Goal: Entertainment & Leisure: Consume media (video, audio)

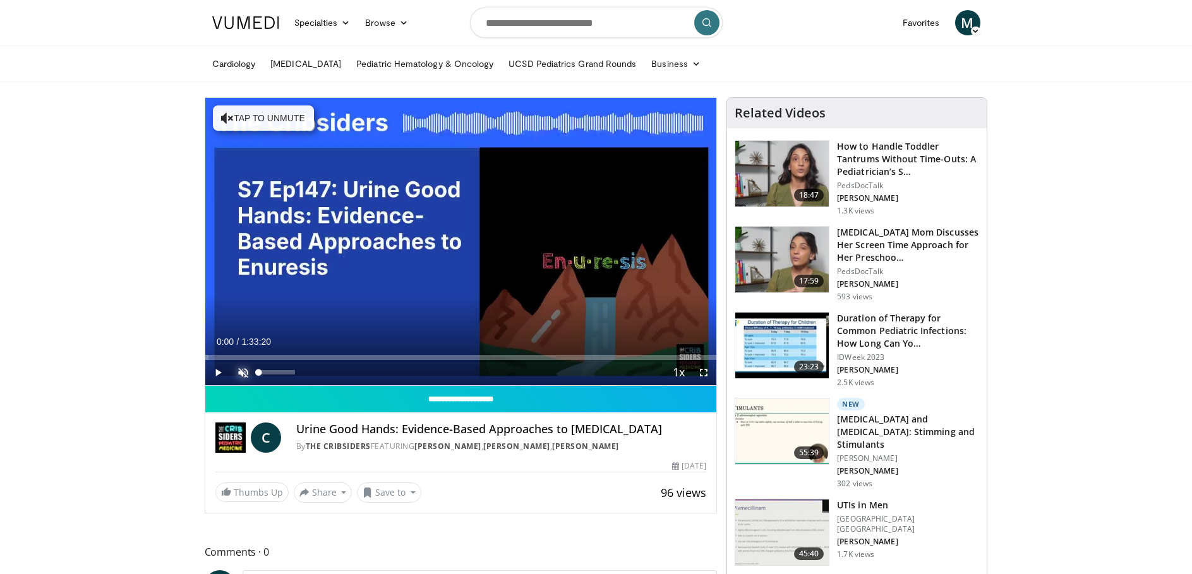
click at [238, 370] on span "Video Player" at bounding box center [243, 372] width 25 height 25
click at [219, 374] on span "Video Player" at bounding box center [217, 372] width 25 height 25
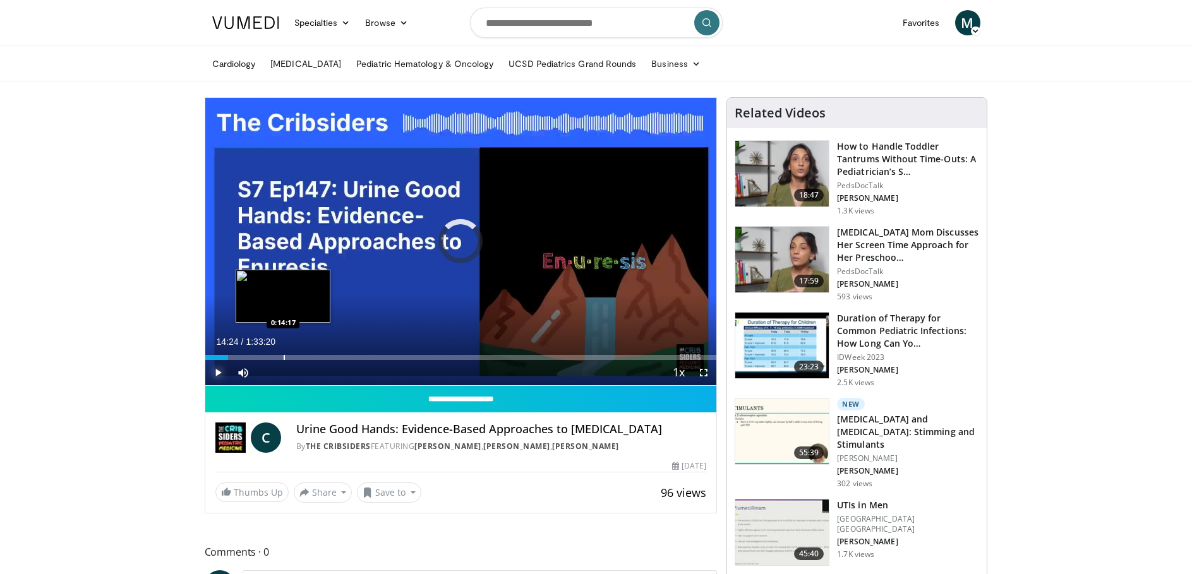
click at [284, 359] on div "Progress Bar" at bounding box center [284, 357] width 1 height 5
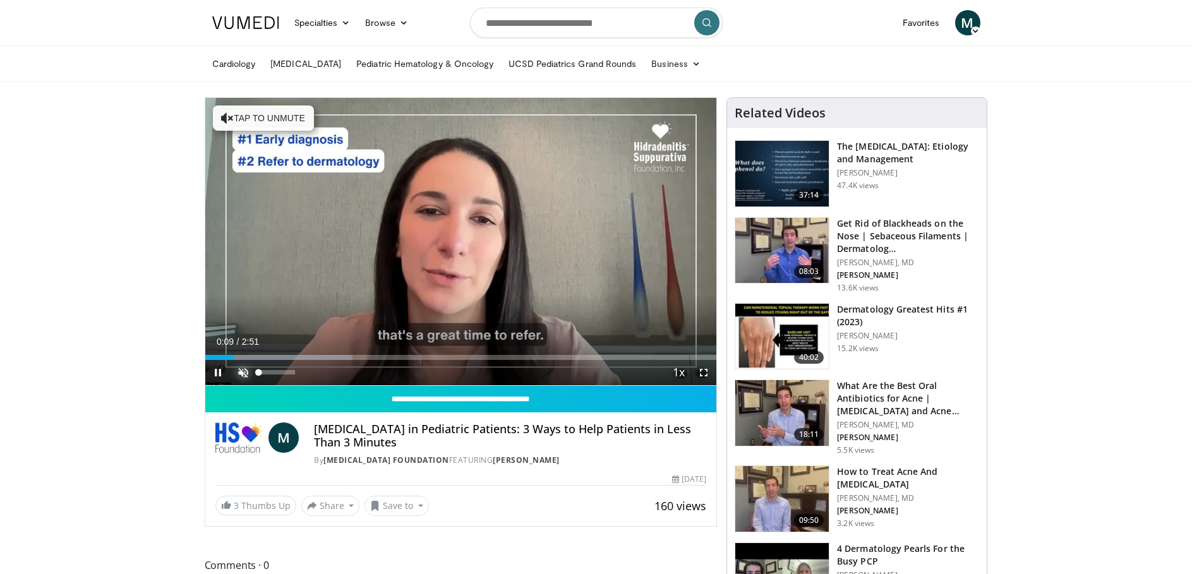
click at [241, 375] on span "Video Player" at bounding box center [243, 372] width 25 height 25
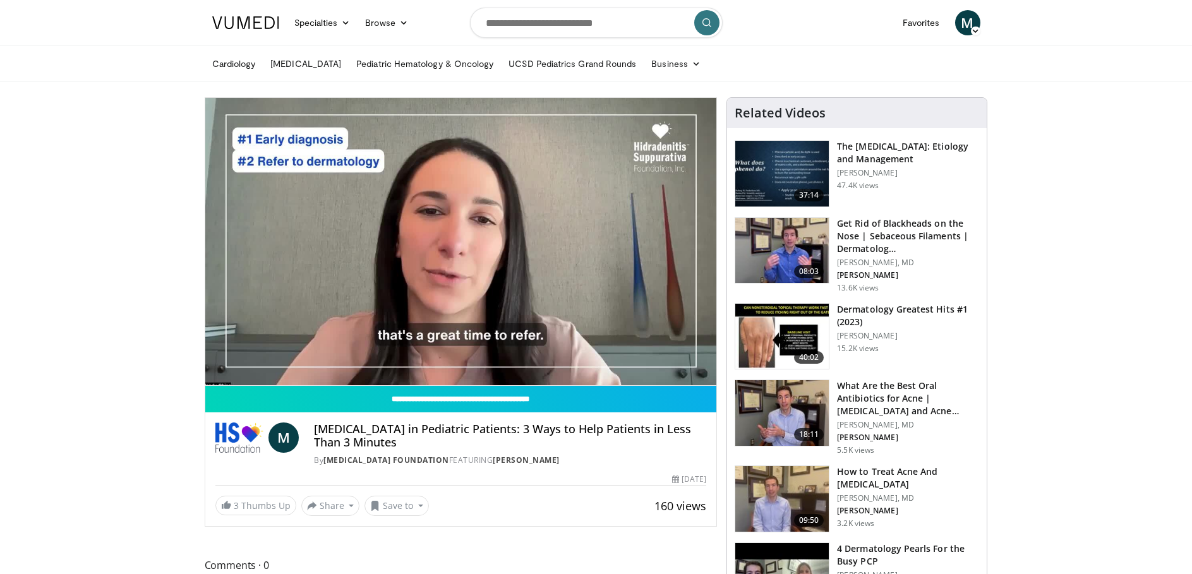
drag, startPoint x: 293, startPoint y: 371, endPoint x: 326, endPoint y: 373, distance: 32.9
click at [326, 373] on video-js "**********" at bounding box center [461, 242] width 512 height 288
